Goal: Task Accomplishment & Management: Use online tool/utility

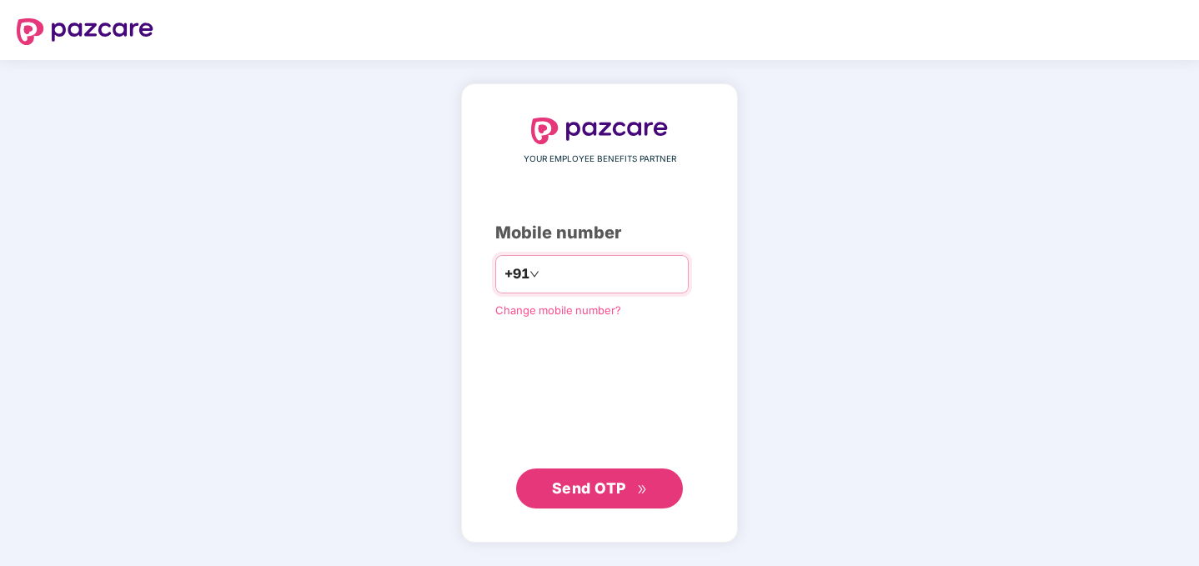
click at [582, 277] on input "number" at bounding box center [611, 274] width 137 height 27
type input "**********"
click at [602, 464] on div "**********" at bounding box center [599, 314] width 208 height 392
click at [589, 518] on div "**********" at bounding box center [599, 313] width 277 height 459
click at [597, 479] on span "Send OTP" at bounding box center [589, 488] width 74 height 18
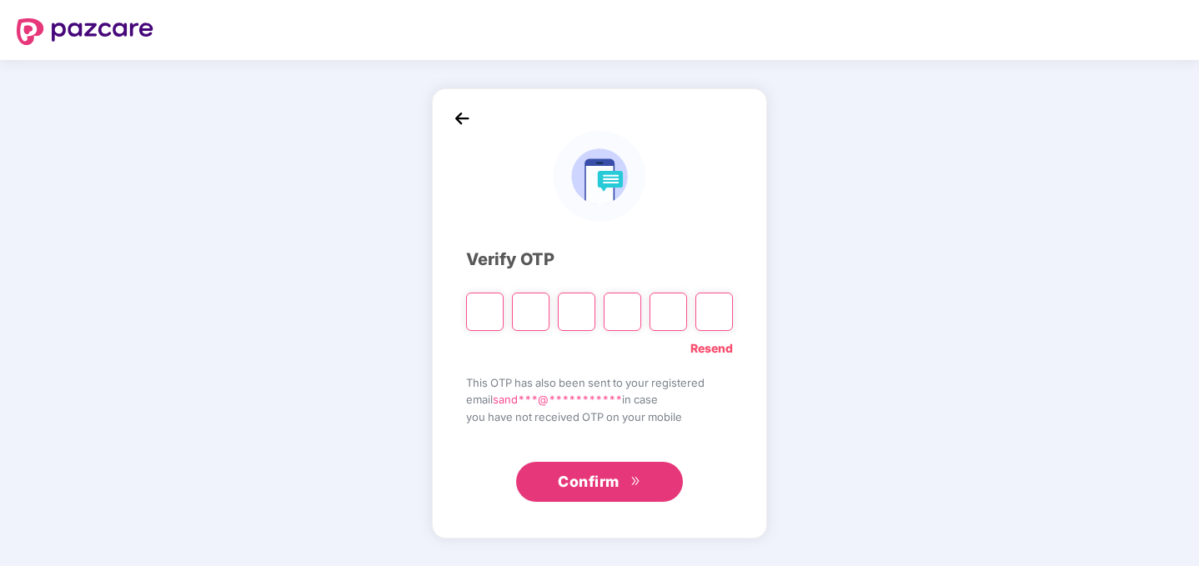
type input "*"
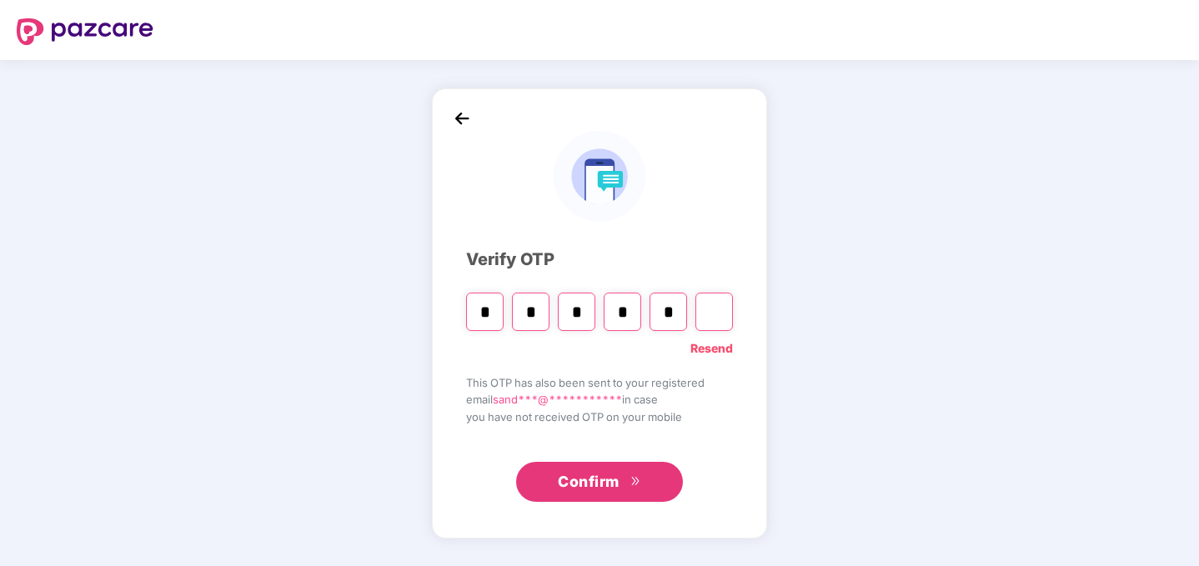
type input "*"
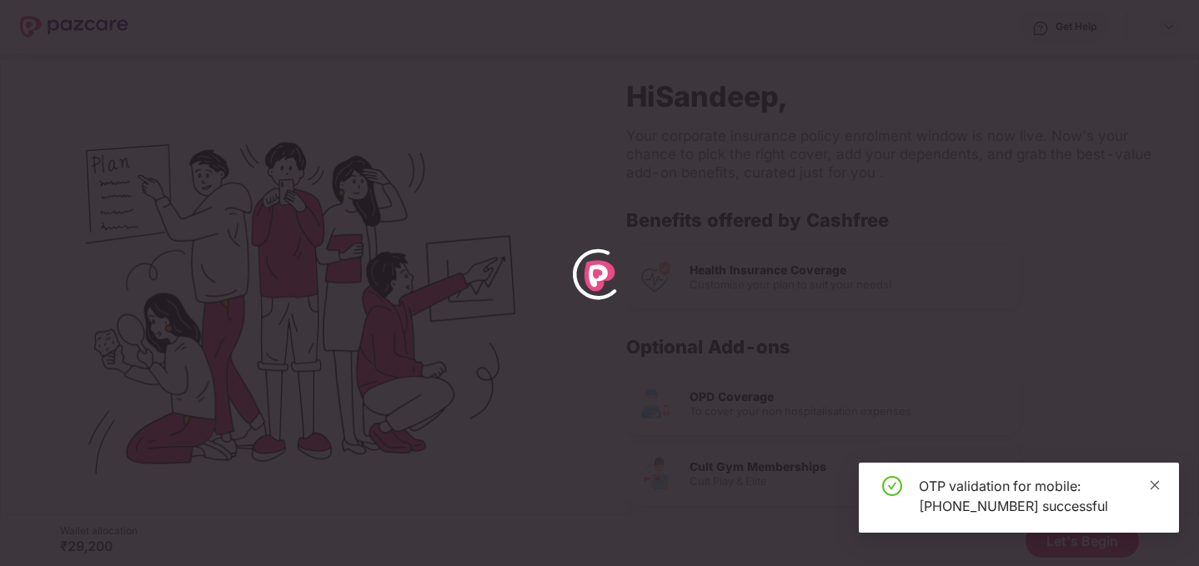
click at [1154, 483] on icon "close" at bounding box center [1155, 485] width 12 height 12
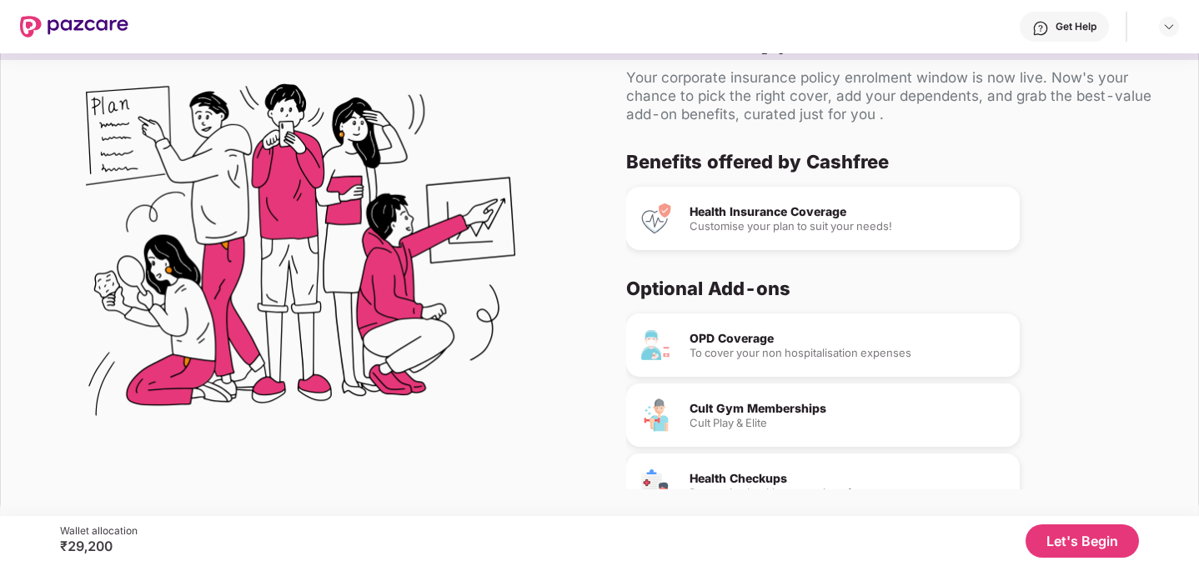
click at [1071, 544] on button "Let's Begin" at bounding box center [1081, 540] width 113 height 33
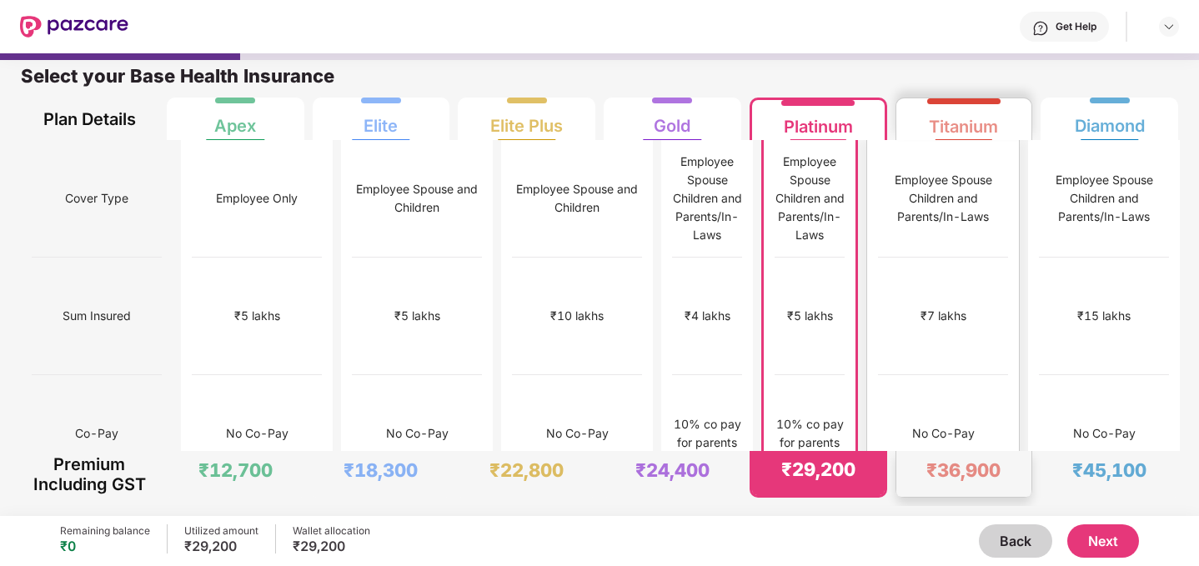
click at [980, 484] on div "₹36,900" at bounding box center [964, 474] width 136 height 46
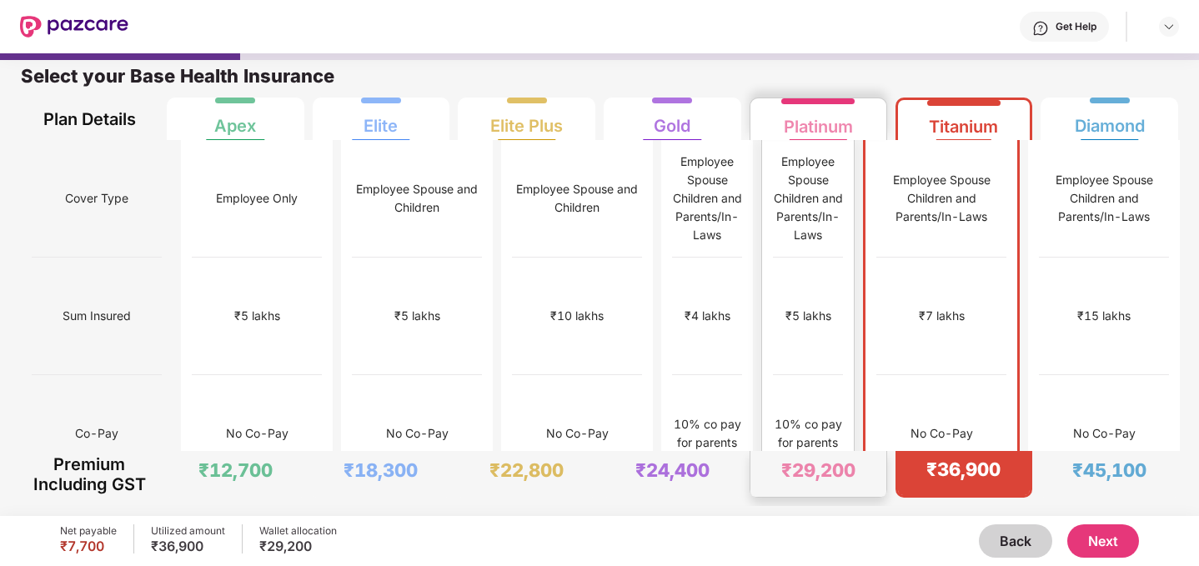
click at [804, 474] on div "₹29,200" at bounding box center [818, 470] width 74 height 23
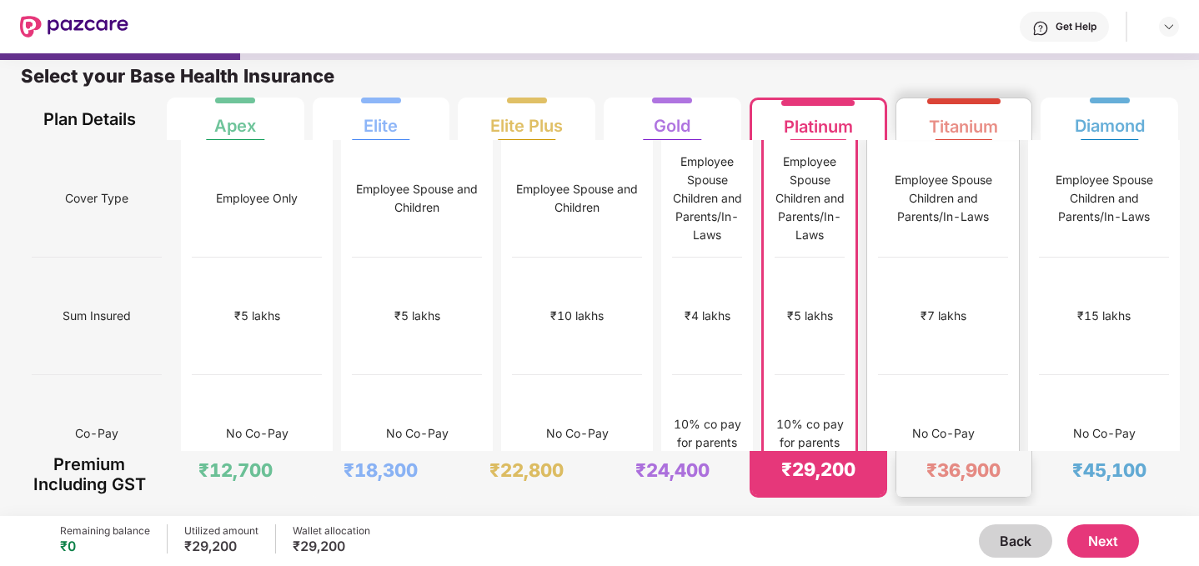
click at [951, 470] on div "₹36,900" at bounding box center [963, 470] width 74 height 23
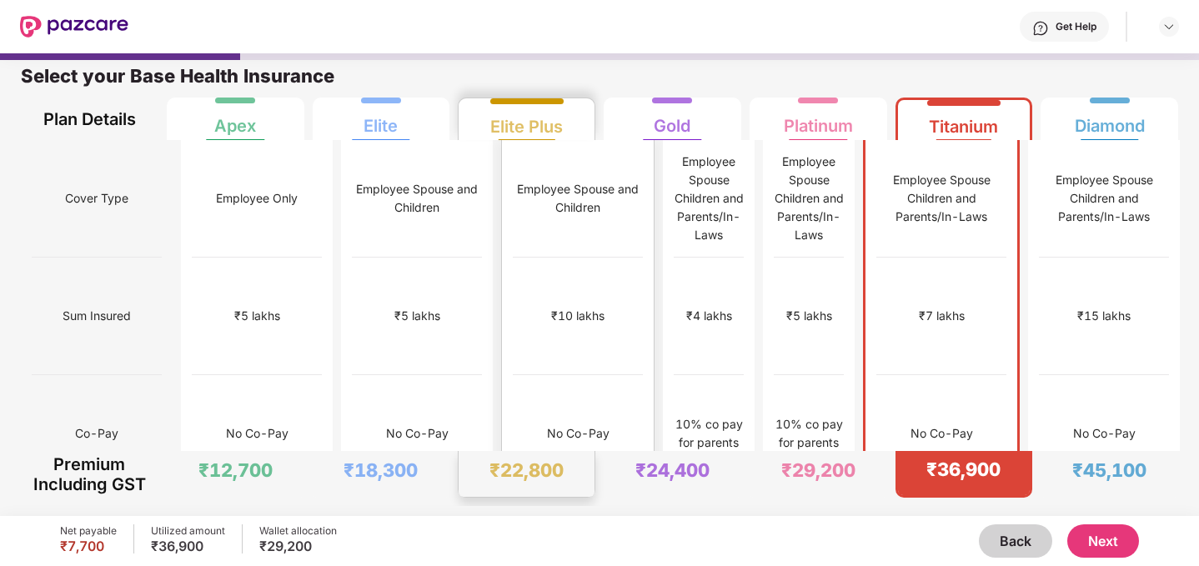
click at [525, 493] on div "₹15,000" at bounding box center [578, 552] width 130 height 118
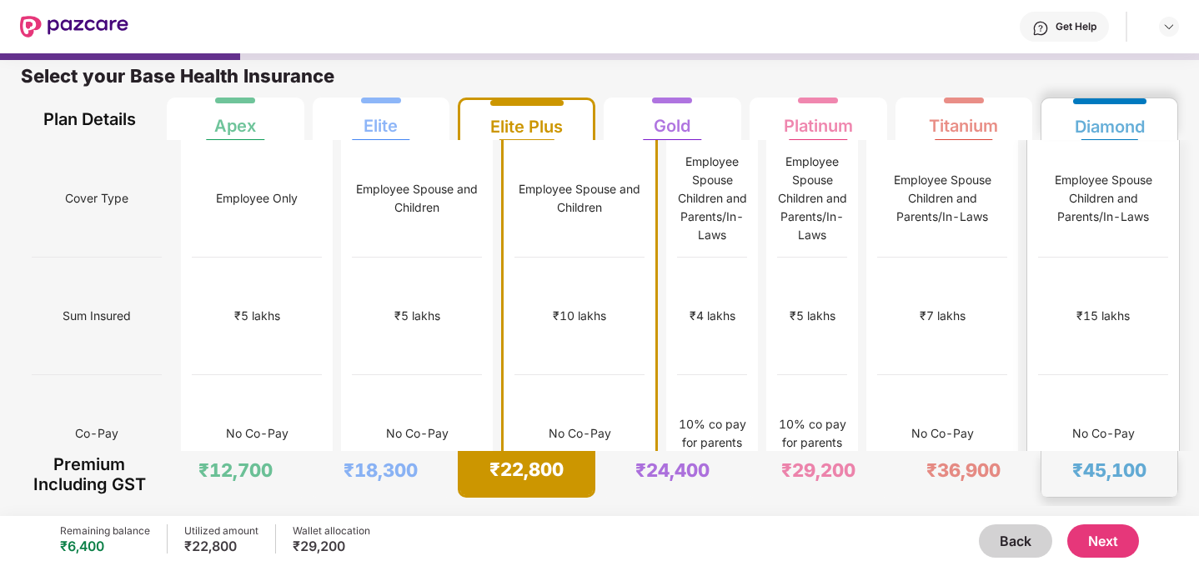
click at [1100, 542] on div "₹15,000" at bounding box center [1104, 551] width 48 height 18
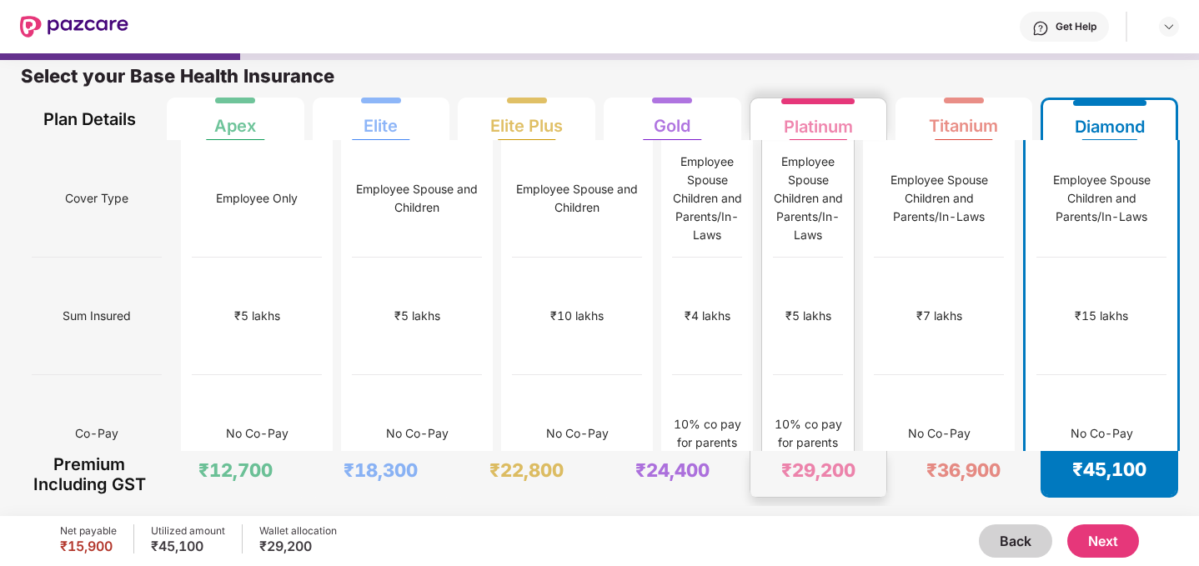
click at [795, 542] on div "₹10,000" at bounding box center [808, 551] width 48 height 18
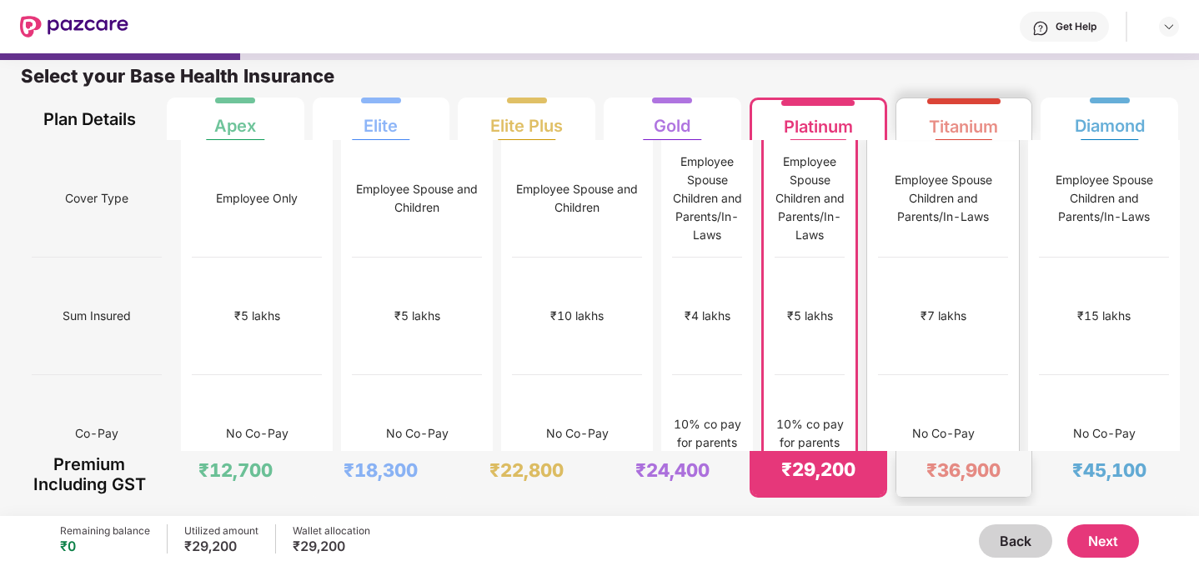
click at [961, 493] on div "₹12,000" at bounding box center [943, 552] width 130 height 118
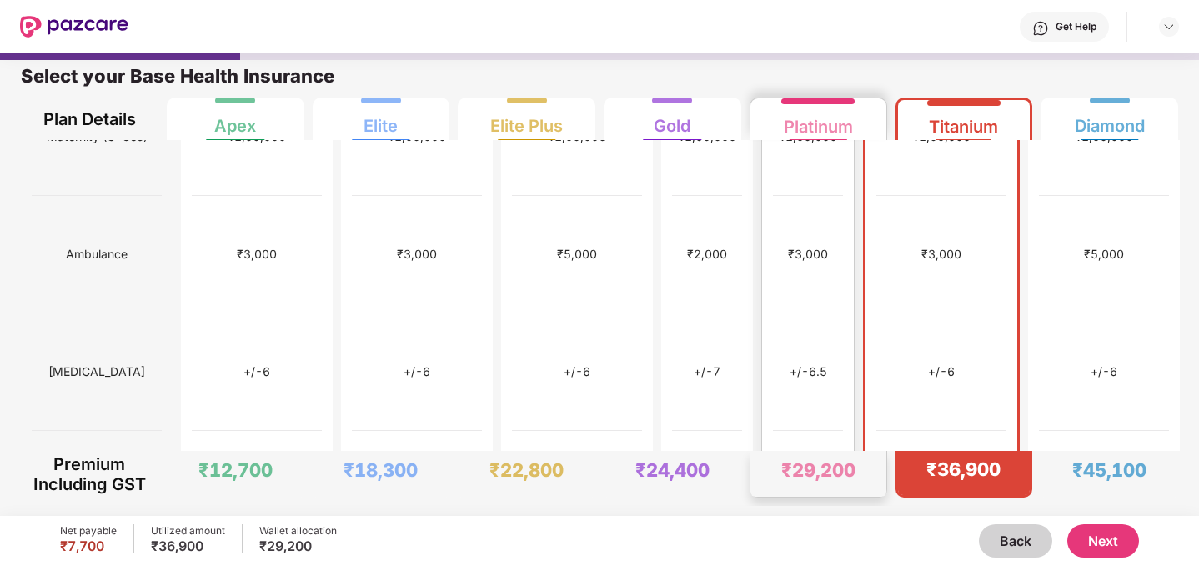
scroll to position [766, 0]
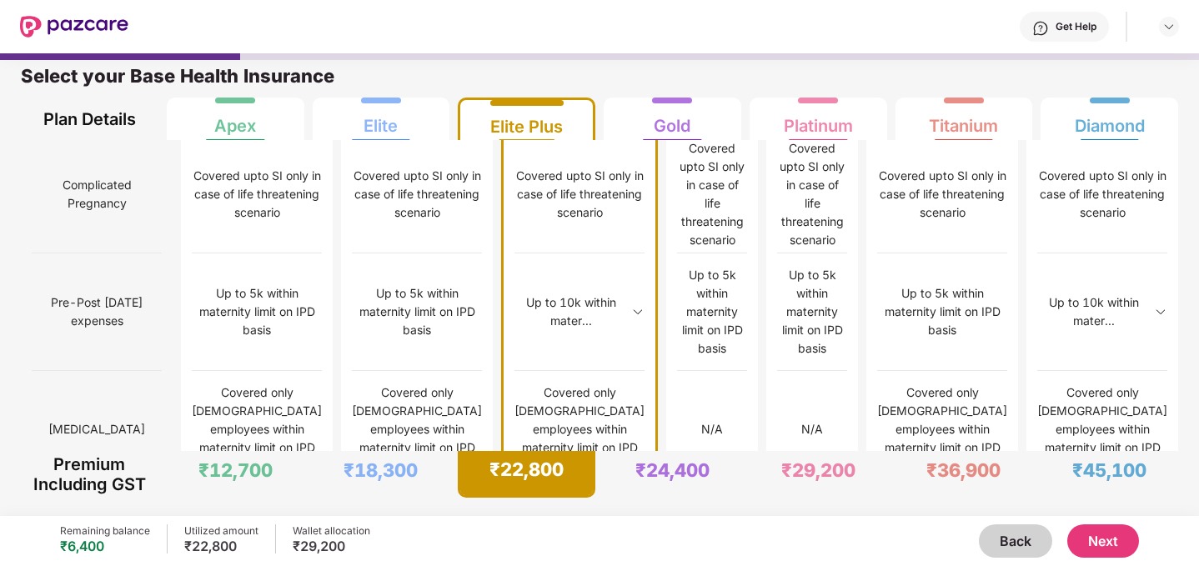
scroll to position [1711, 0]
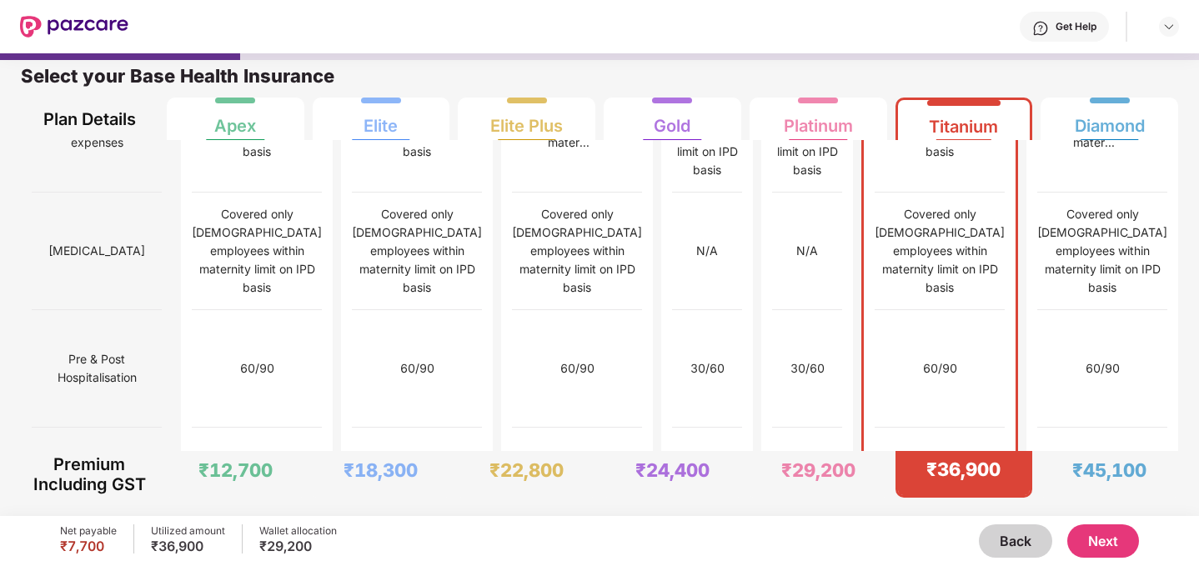
click at [1090, 539] on button "Next" at bounding box center [1103, 540] width 72 height 33
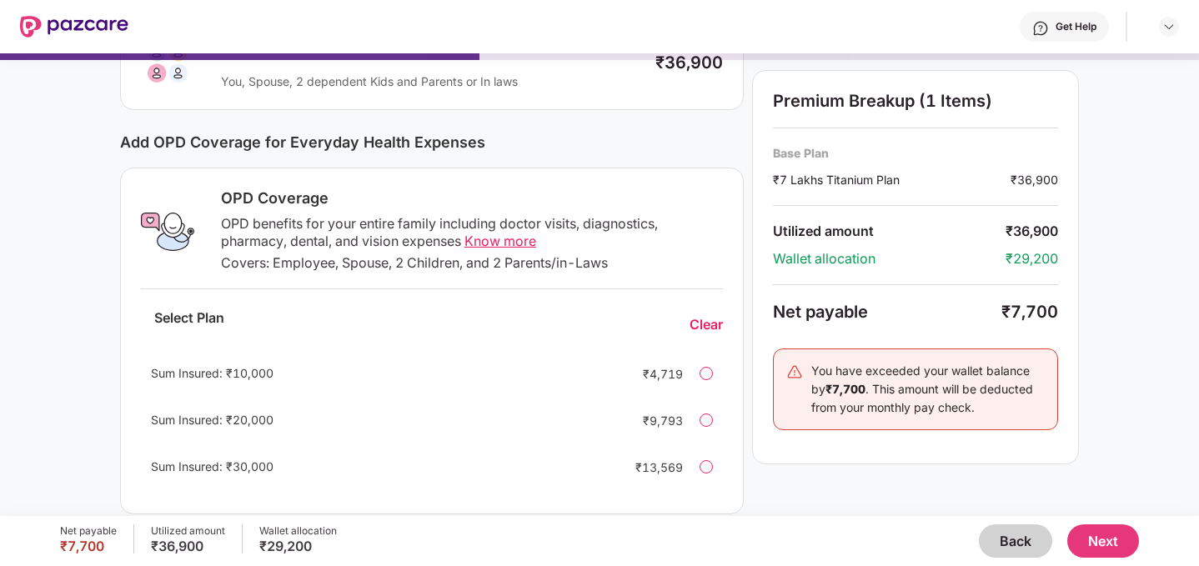
scroll to position [158, 0]
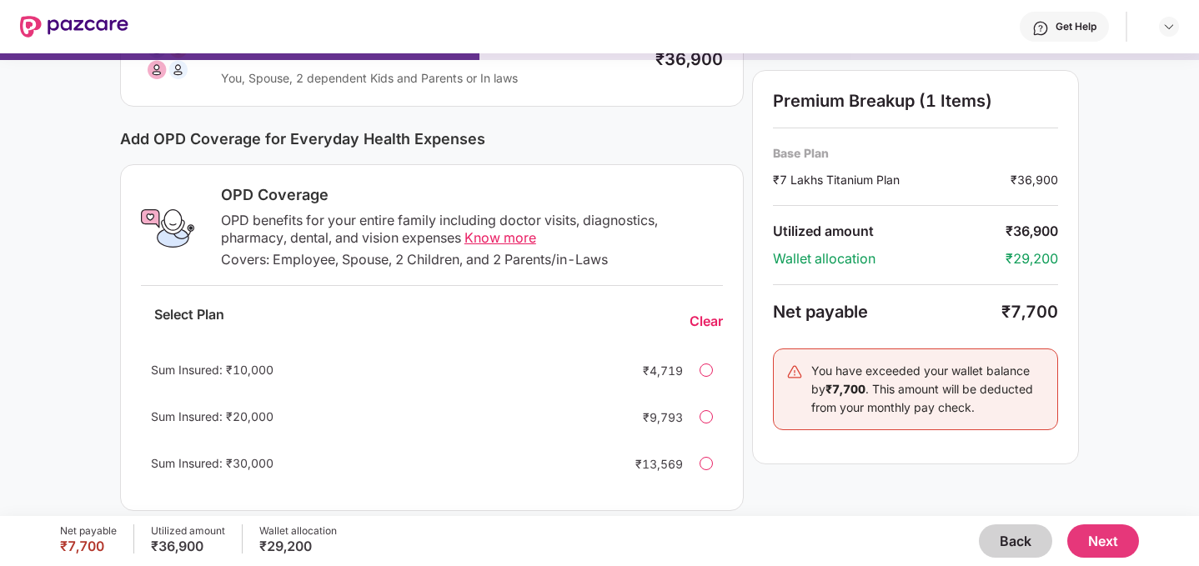
click at [514, 237] on span "Know more" at bounding box center [500, 237] width 72 height 17
click at [709, 470] on div "Sum Insured: ₹30,000 ₹13,569" at bounding box center [432, 464] width 582 height 40
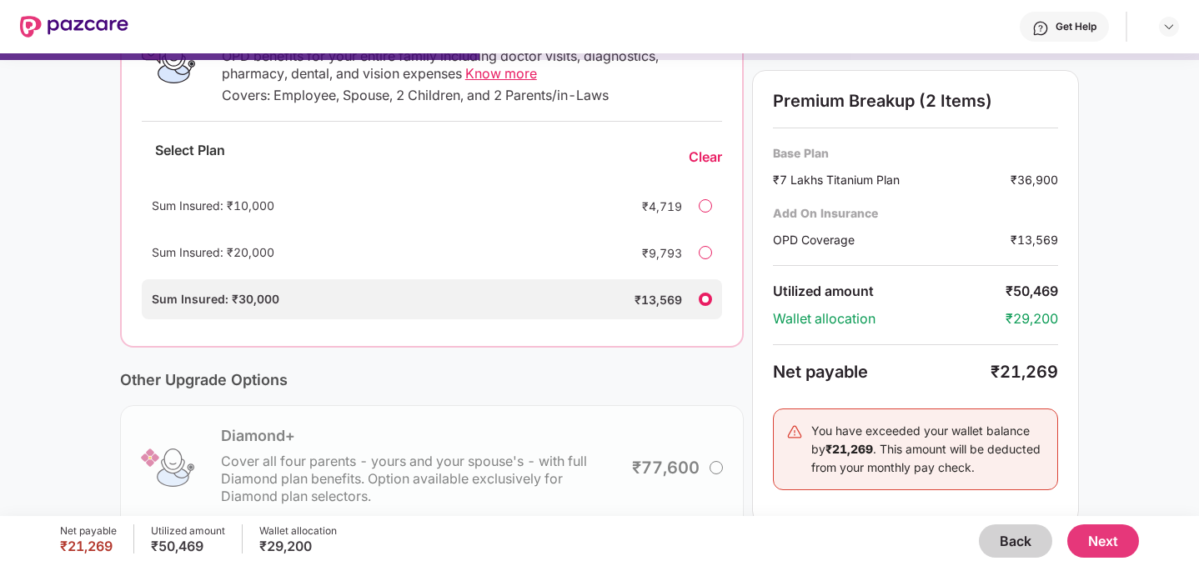
scroll to position [290, 0]
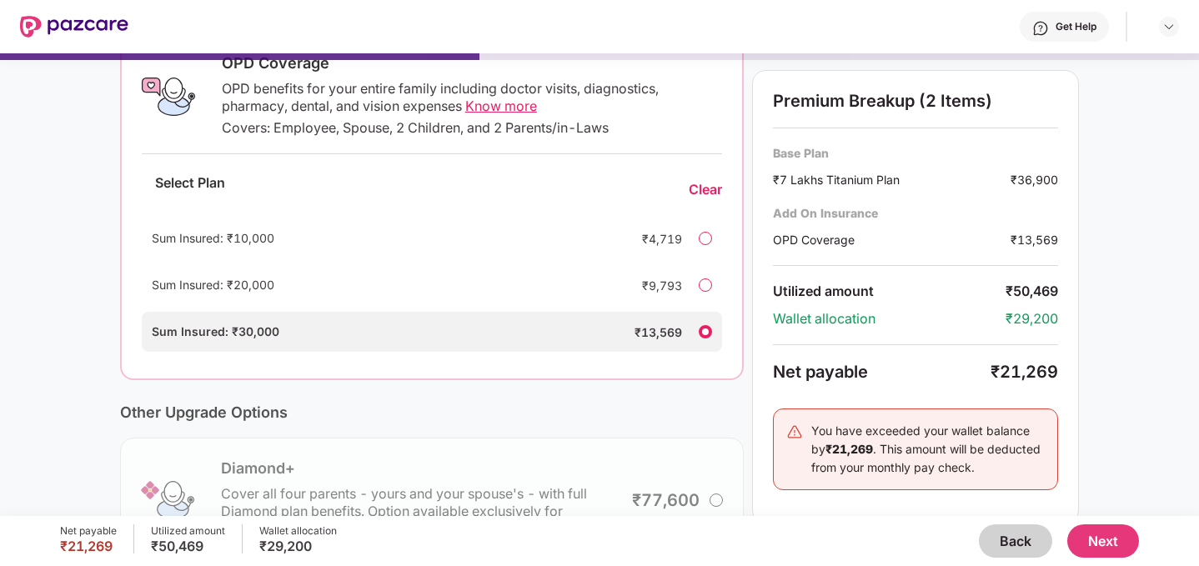
click at [706, 278] on div at bounding box center [705, 284] width 13 height 13
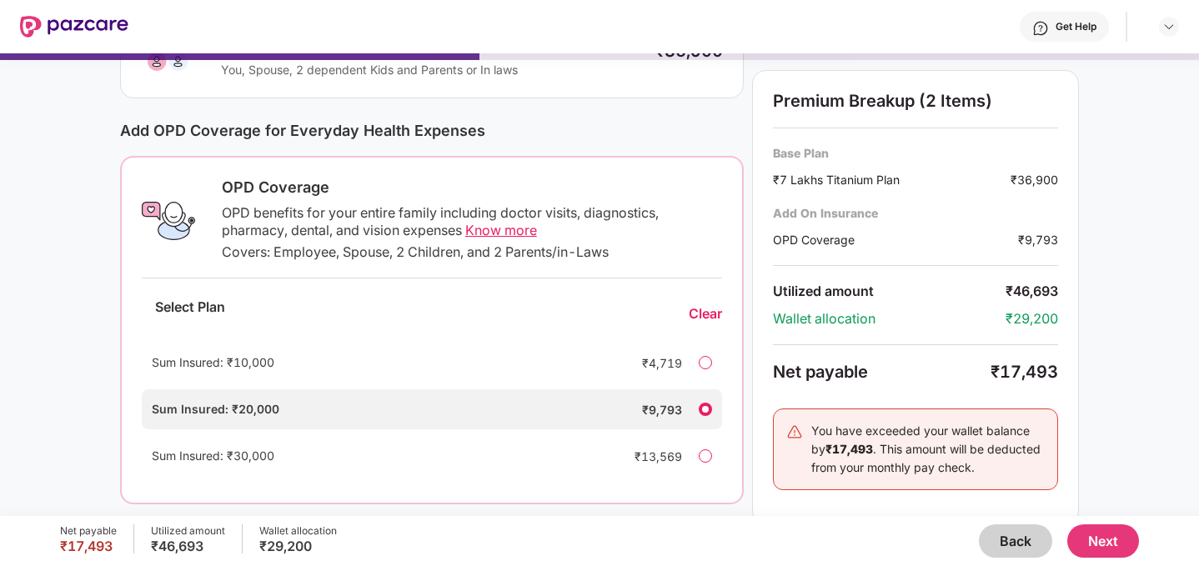
scroll to position [93, 0]
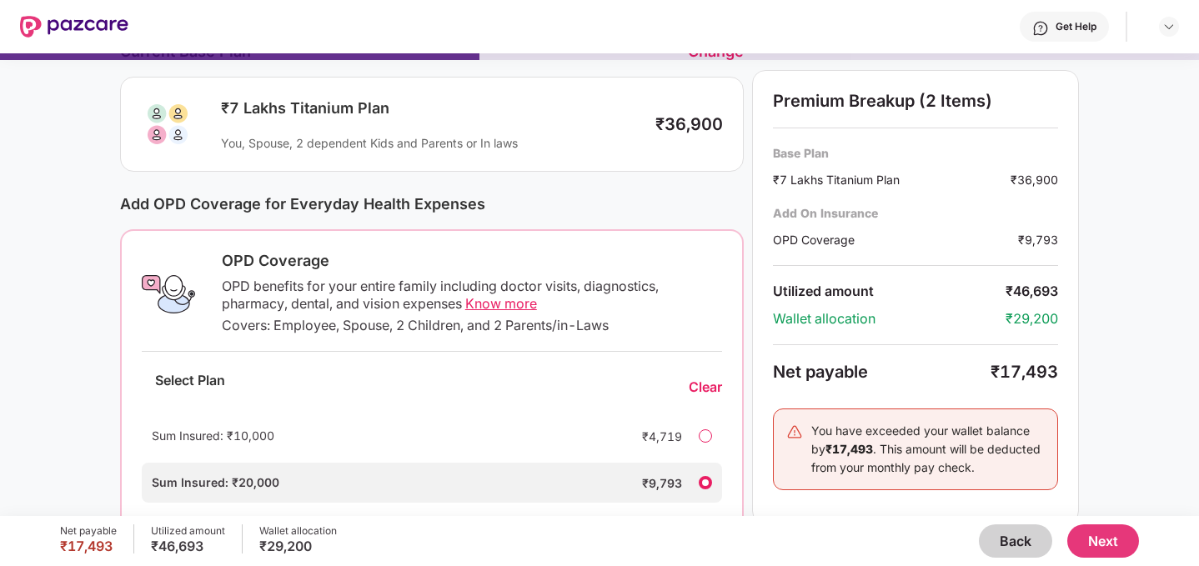
click at [507, 308] on span "Know more" at bounding box center [501, 303] width 72 height 17
